Goal: Task Accomplishment & Management: Manage account settings

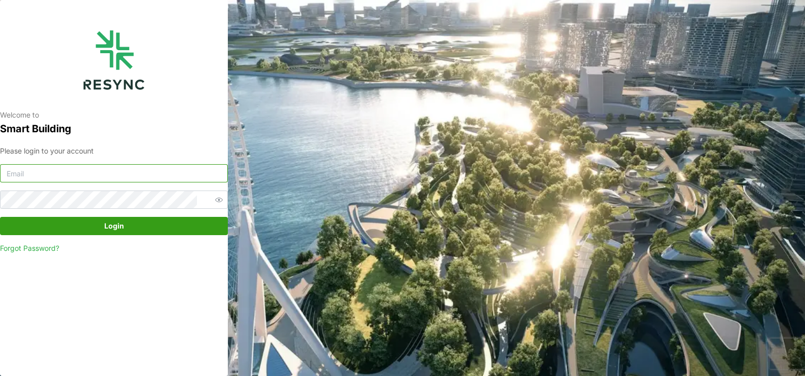
type input "23026073@myrp.edu.sg"
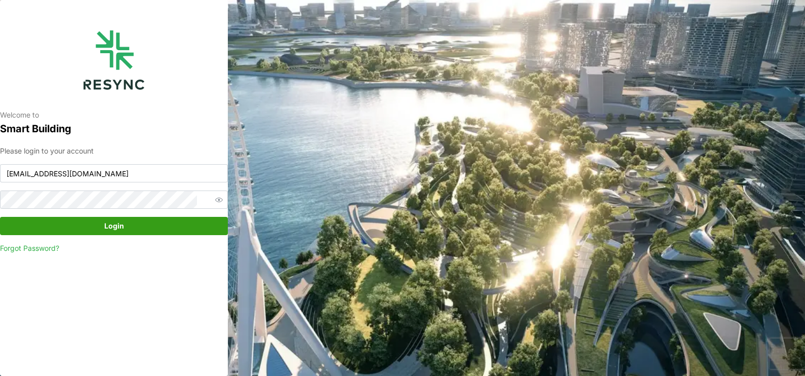
click at [155, 223] on span "Login" at bounding box center [114, 225] width 209 height 17
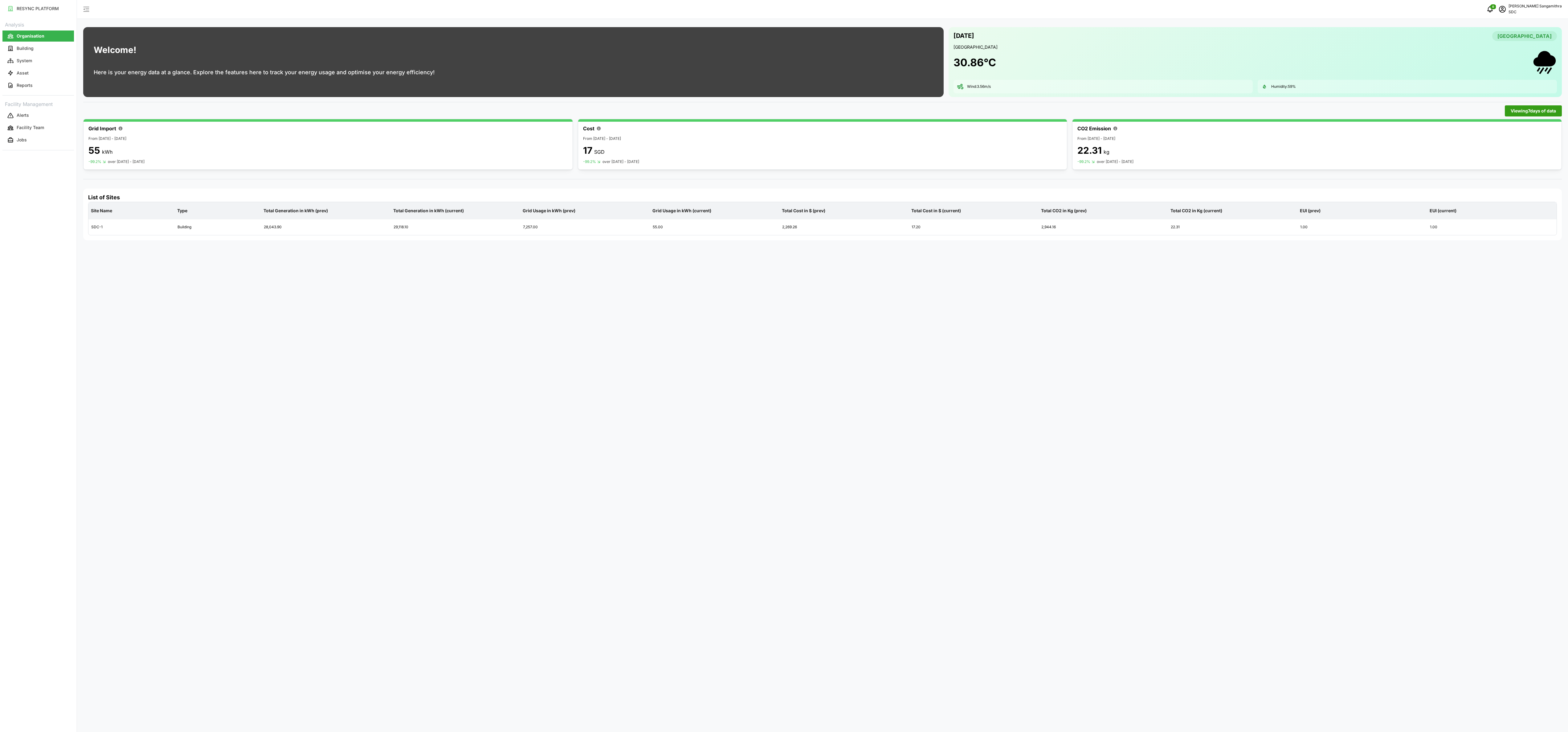
drag, startPoint x: 447, startPoint y: 1, endPoint x: 859, endPoint y: 390, distance: 566.6
click at [489, 228] on div "Welcome! Here is your energy data at a glance. Explore the features here to tra…" at bounding box center [822, 366] width 1491 height 732
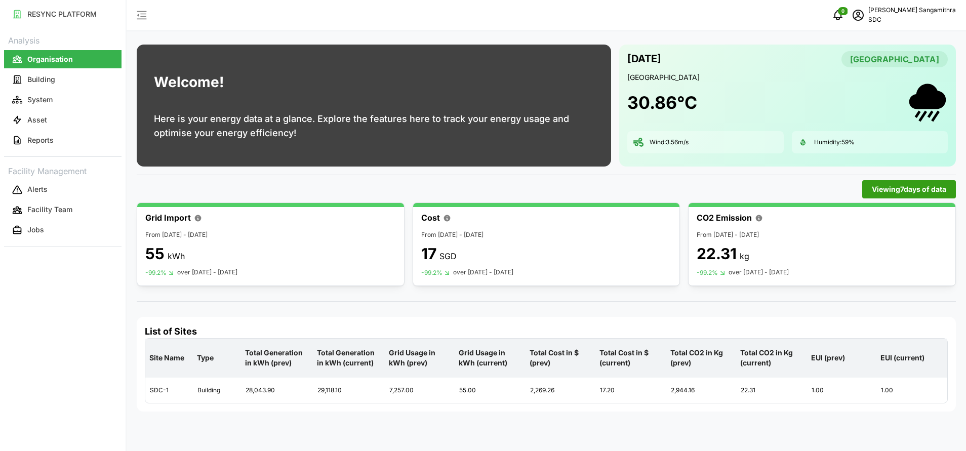
drag, startPoint x: 2442, startPoint y: 0, endPoint x: 263, endPoint y: 312, distance: 2201.3
click at [263, 312] on div "Welcome! Here is your energy data at a glance. Explore the features here to tra…" at bounding box center [546, 225] width 839 height 451
